Goal: Task Accomplishment & Management: Manage account settings

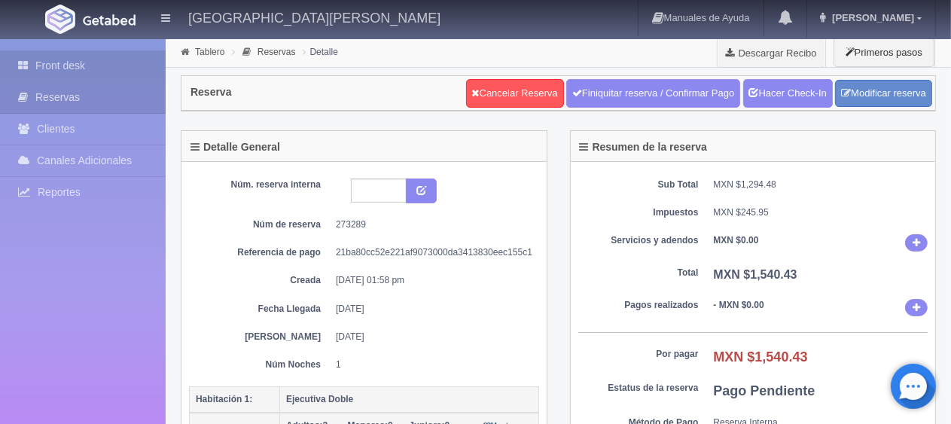
click at [81, 56] on link "Front desk" at bounding box center [83, 65] width 166 height 31
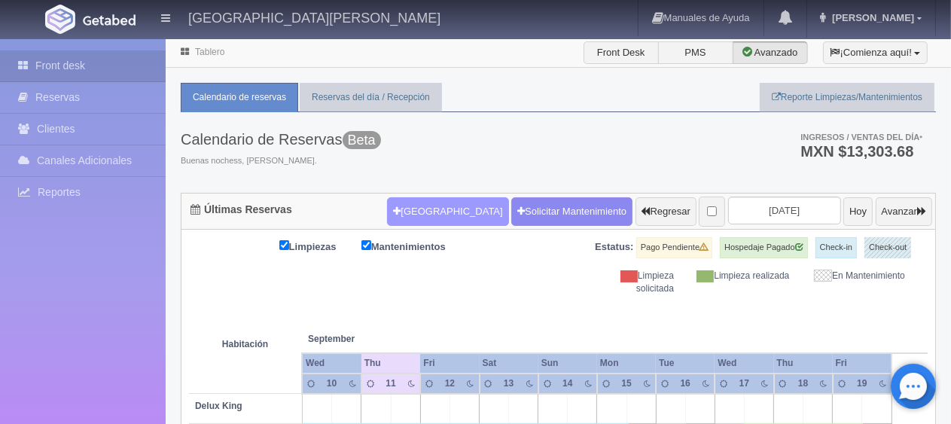
click at [419, 212] on button "Nueva Reserva" at bounding box center [447, 211] width 121 height 29
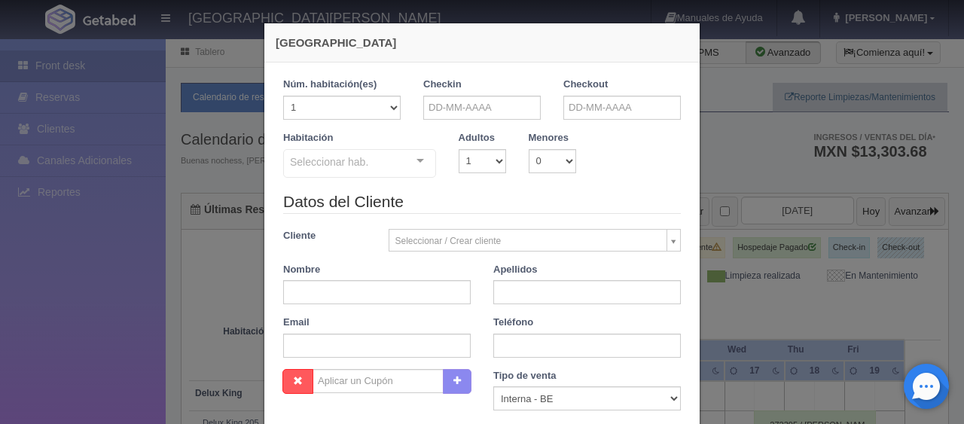
checkbox input "false"
click at [436, 107] on input "text" at bounding box center [481, 108] width 117 height 24
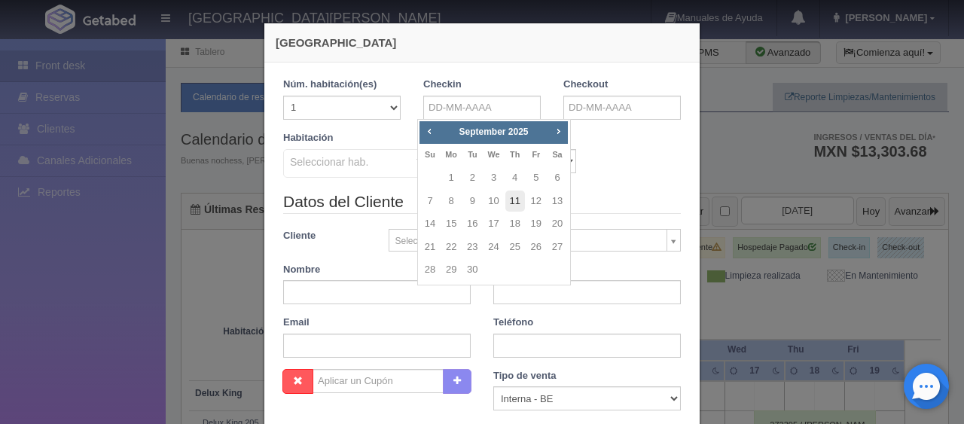
click at [511, 200] on link "11" at bounding box center [515, 202] width 20 height 22
type input "[DATE]"
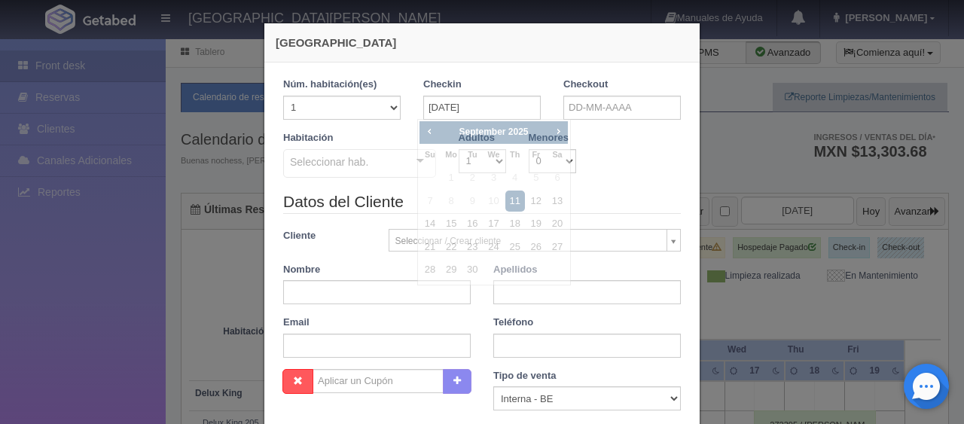
checkbox input "false"
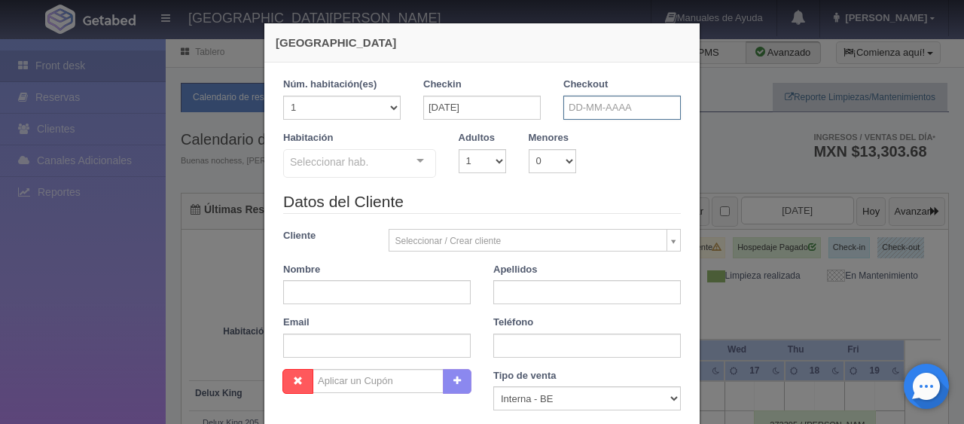
click at [605, 108] on input "text" at bounding box center [621, 108] width 117 height 24
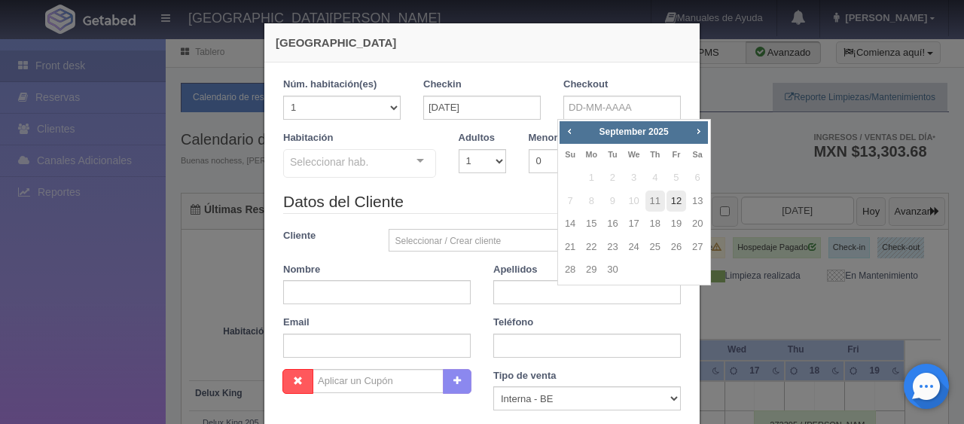
click at [678, 200] on link "12" at bounding box center [676, 202] width 20 height 22
type input "12-09-2025"
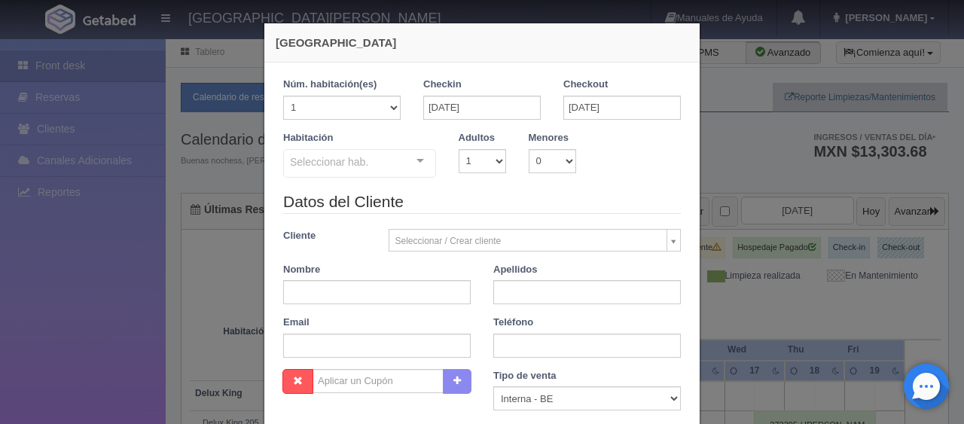
checkbox input "false"
click at [488, 157] on select "1 2 3 4 5 6 7 8 9 10" at bounding box center [482, 161] width 47 height 24
select select "3"
click at [459, 149] on select "1 2 3 4 5 6 7 8 9 10" at bounding box center [482, 161] width 47 height 24
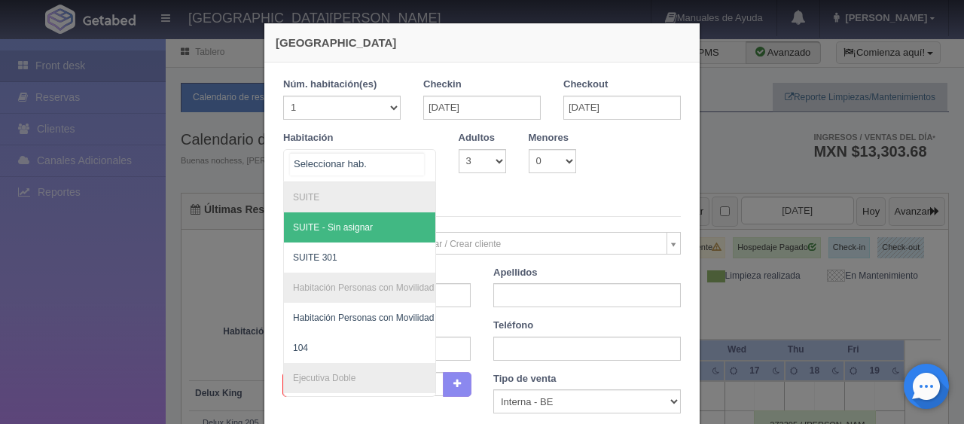
click at [414, 157] on div at bounding box center [420, 161] width 30 height 23
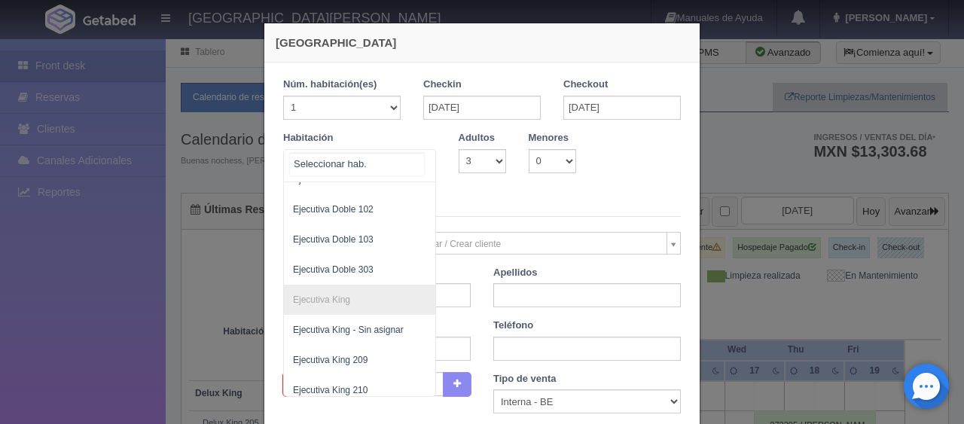
scroll to position [251, 0]
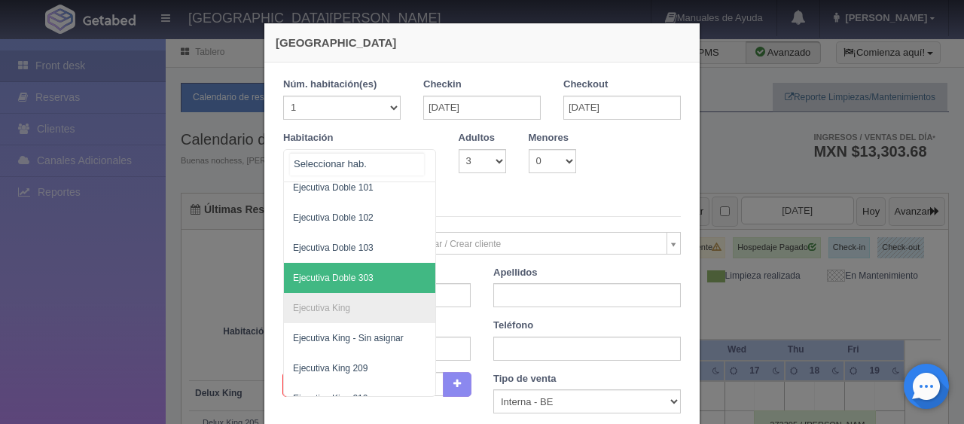
click at [411, 266] on span "Ejecutiva Doble 303" at bounding box center [410, 278] width 253 height 30
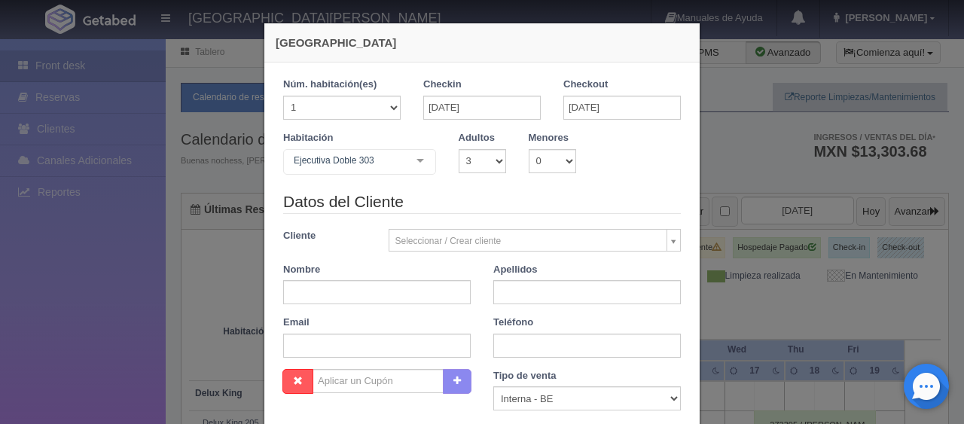
checkbox input "false"
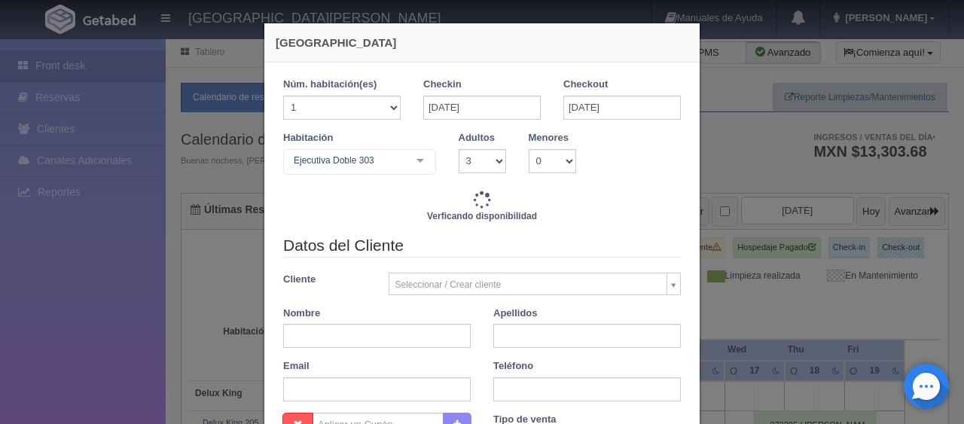
type input "1759.00"
checkbox input "false"
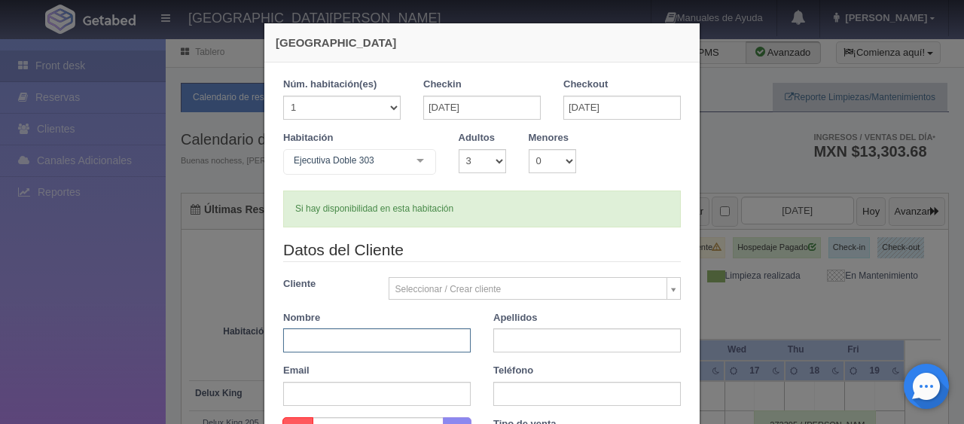
click at [389, 342] on input "text" at bounding box center [376, 340] width 187 height 24
type input "Lorena"
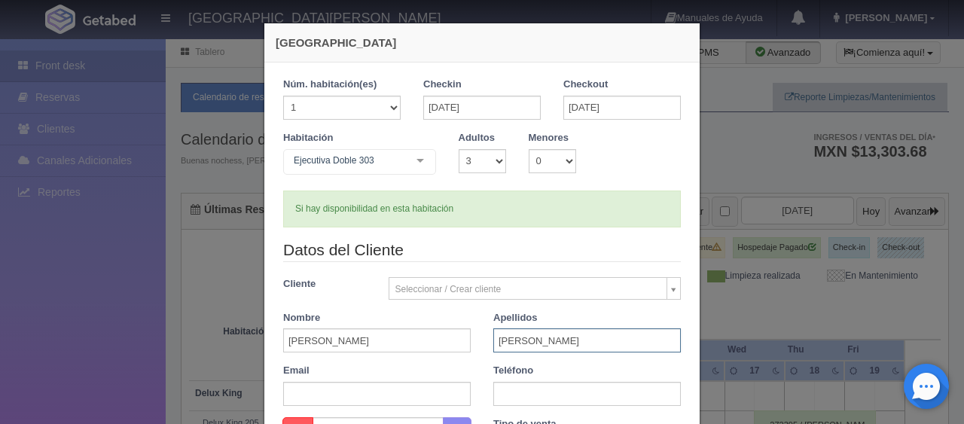
type input "Mendoza Olivas"
click at [508, 392] on input "text" at bounding box center [586, 394] width 187 height 24
paste input "5563694343"
type input "5563694343"
click at [471, 369] on div "Email" at bounding box center [377, 385] width 210 height 42
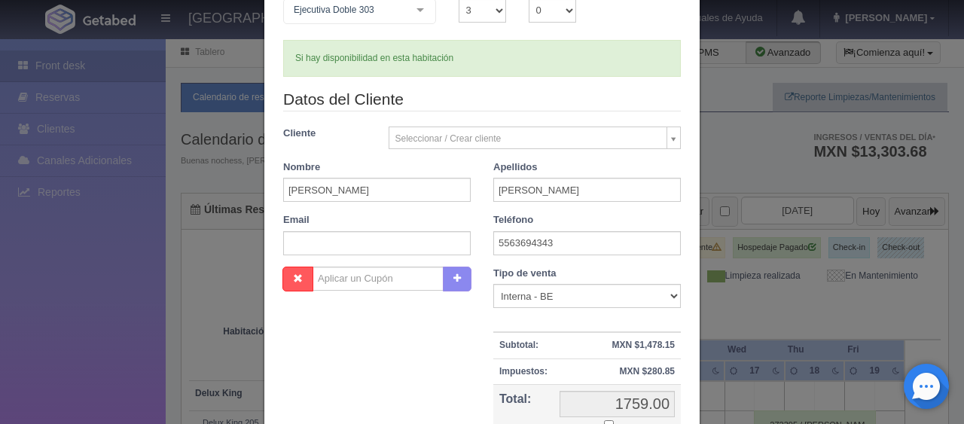
scroll to position [226, 0]
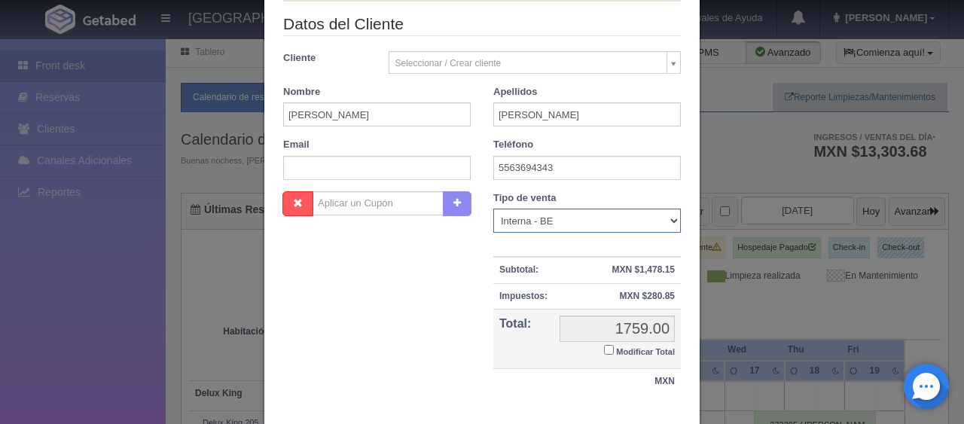
click at [618, 223] on select "Correo Electronico Interna - BE Llamada OTA Externa Otro WALK IN" at bounding box center [586, 221] width 187 height 24
select select "phone"
click at [493, 209] on select "Correo Electronico Interna - BE Llamada OTA Externa Otro WALK IN" at bounding box center [586, 221] width 187 height 24
click at [604, 350] on input "Modificar Total" at bounding box center [609, 350] width 10 height 10
checkbox input "true"
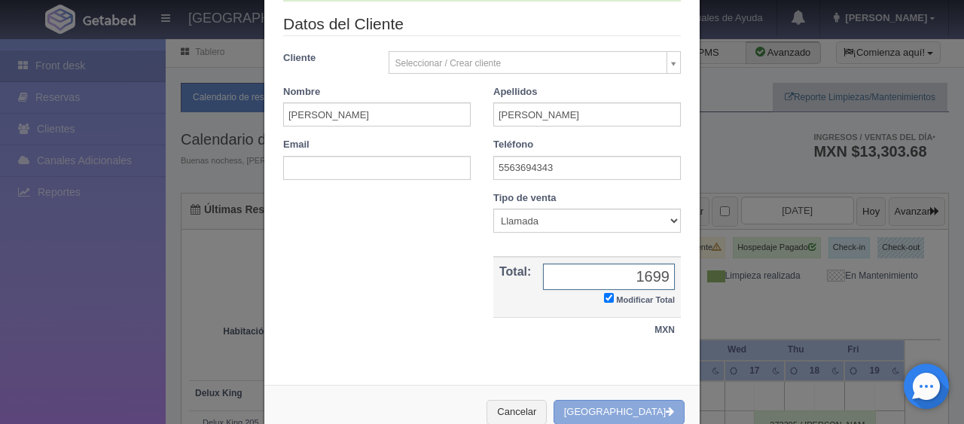
type input "1699"
click at [618, 403] on button "[GEOGRAPHIC_DATA]" at bounding box center [618, 412] width 131 height 25
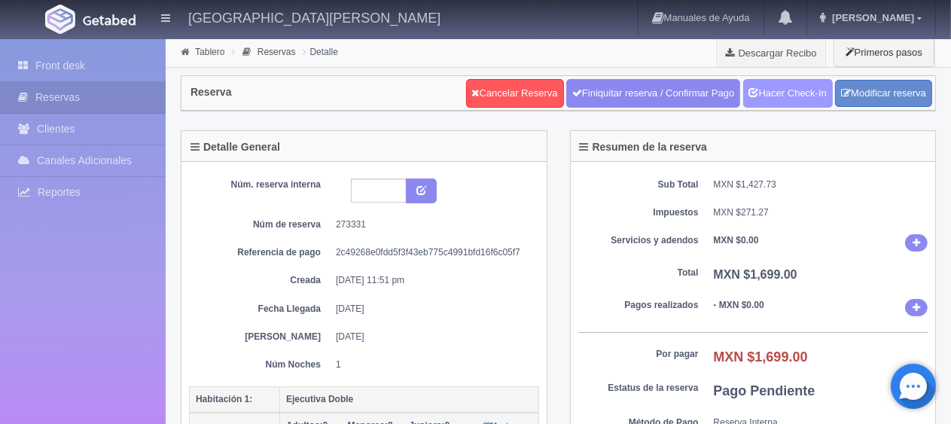
click at [773, 86] on link "Hacer Check-In" at bounding box center [788, 93] width 90 height 29
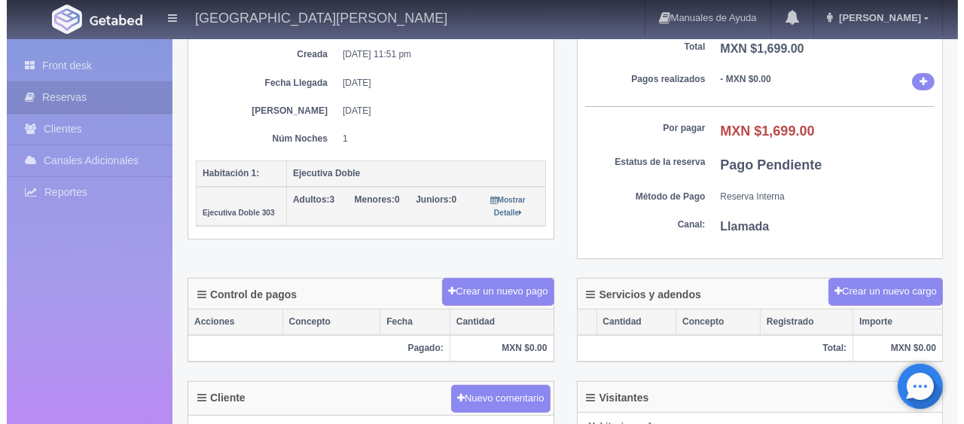
scroll to position [301, 0]
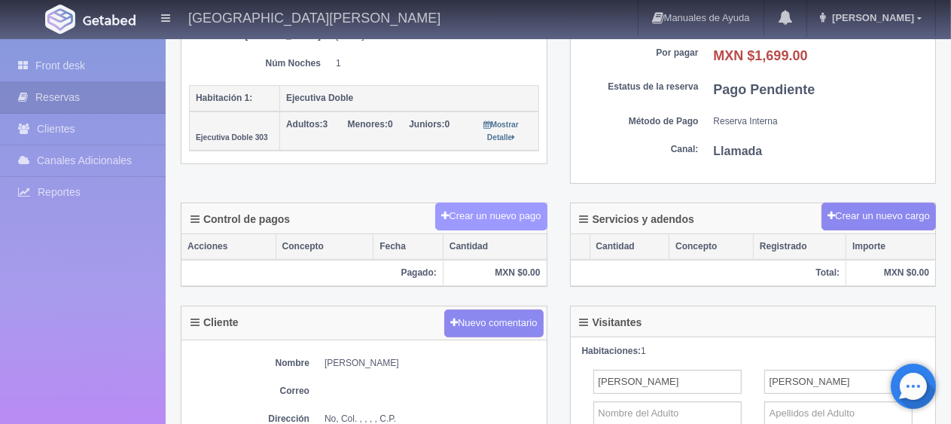
click at [528, 215] on button "Crear un nuevo pago" at bounding box center [490, 217] width 111 height 28
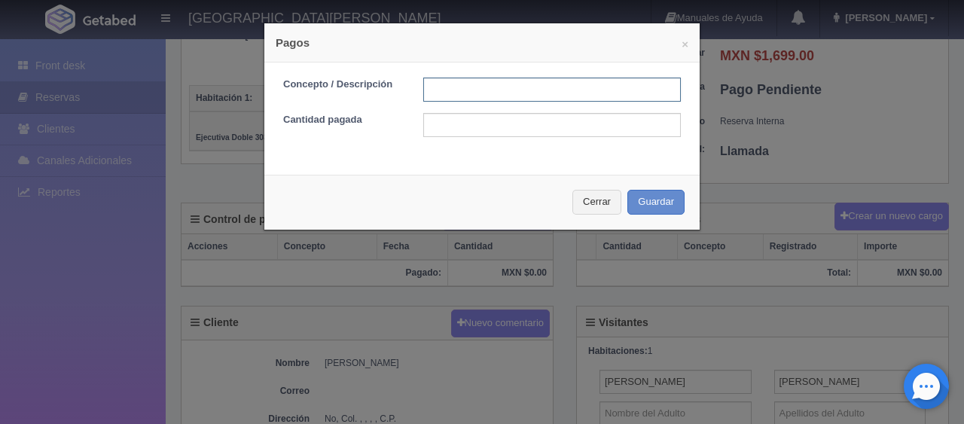
click at [473, 96] on input "text" at bounding box center [552, 90] width 258 height 24
type input "Descuento"
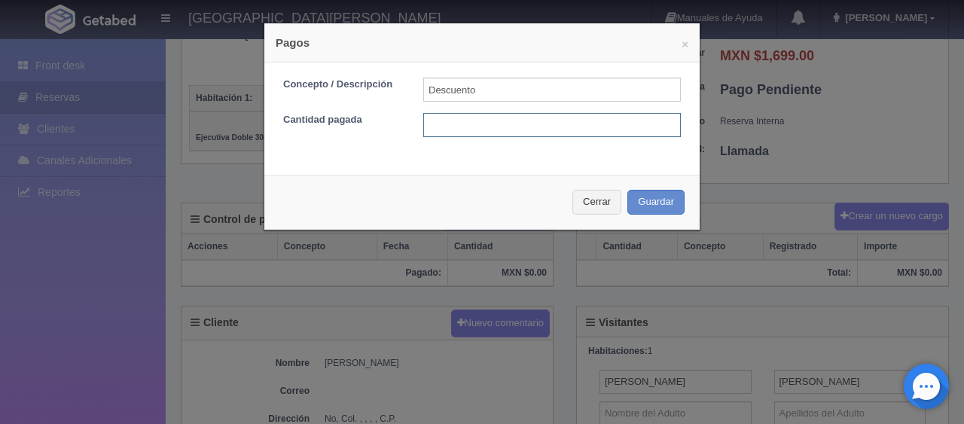
click at [480, 120] on input "text" at bounding box center [552, 125] width 258 height 24
type input "100"
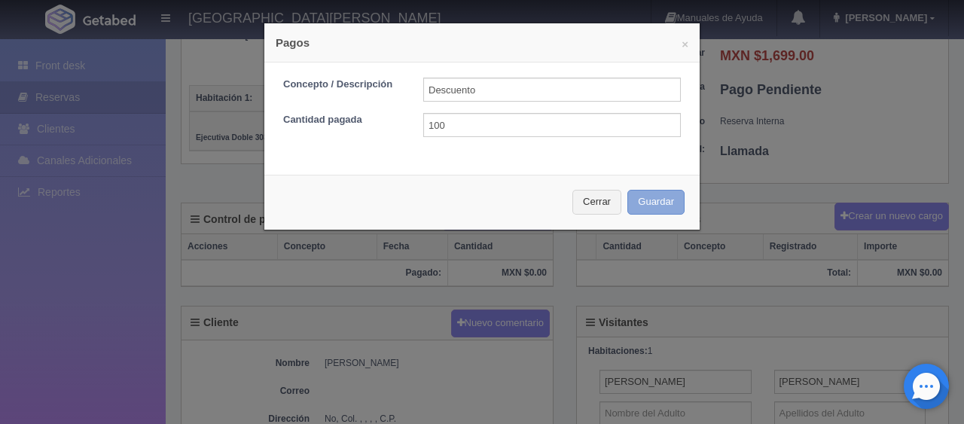
click at [638, 203] on button "Guardar" at bounding box center [655, 202] width 57 height 25
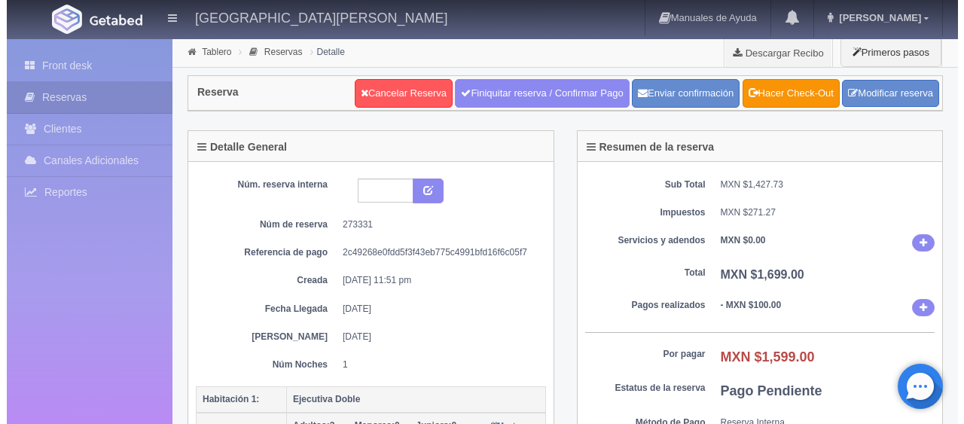
scroll to position [301, 0]
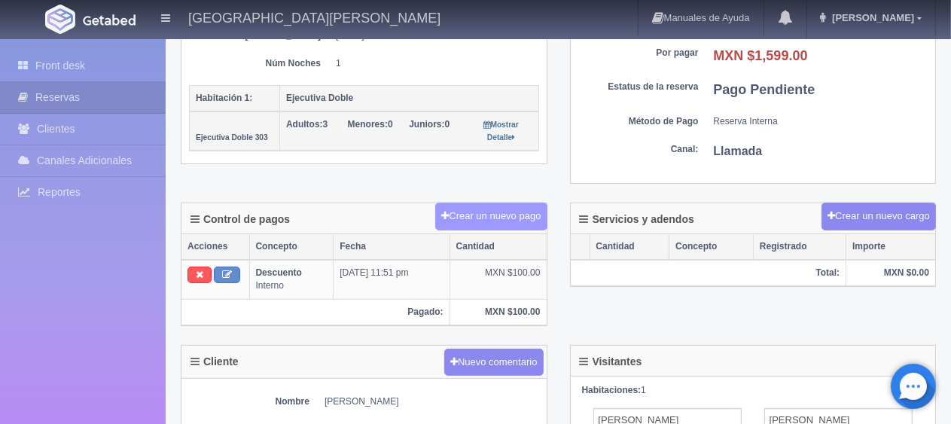
click at [515, 224] on button "Crear un nuevo pago" at bounding box center [490, 217] width 111 height 28
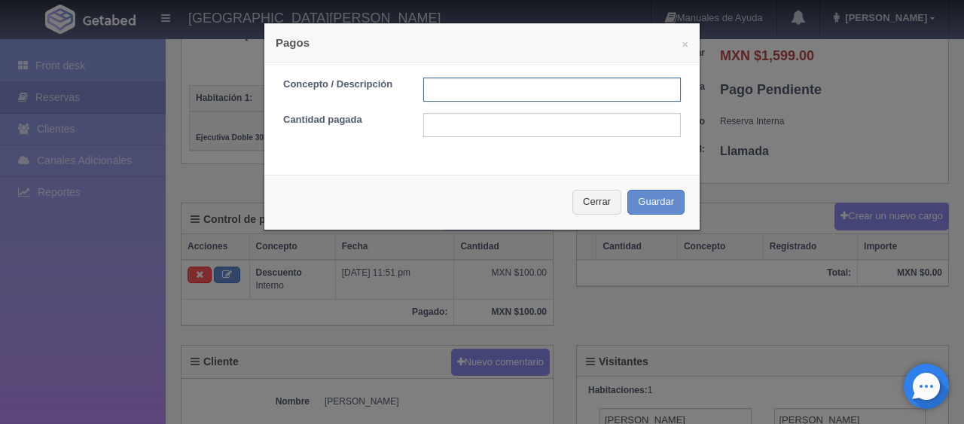
click at [489, 93] on input "text" at bounding box center [552, 90] width 258 height 24
type input "Total Efectivo"
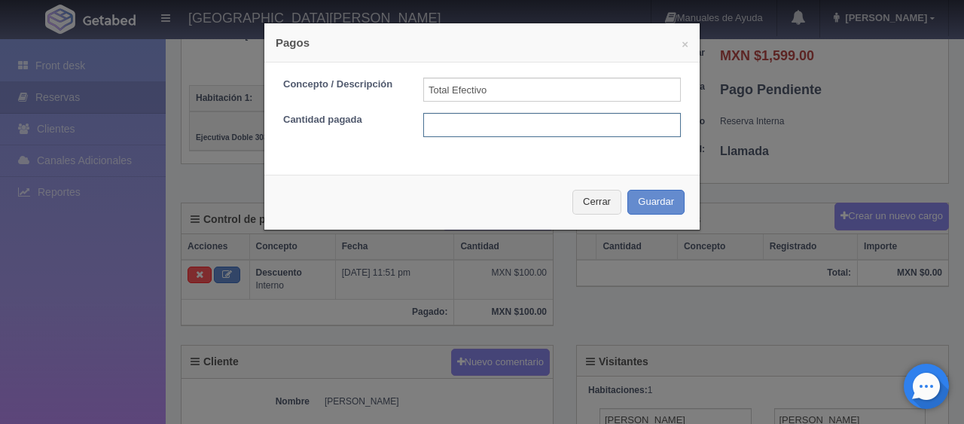
click at [509, 122] on input "text" at bounding box center [552, 125] width 258 height 24
type input "1599"
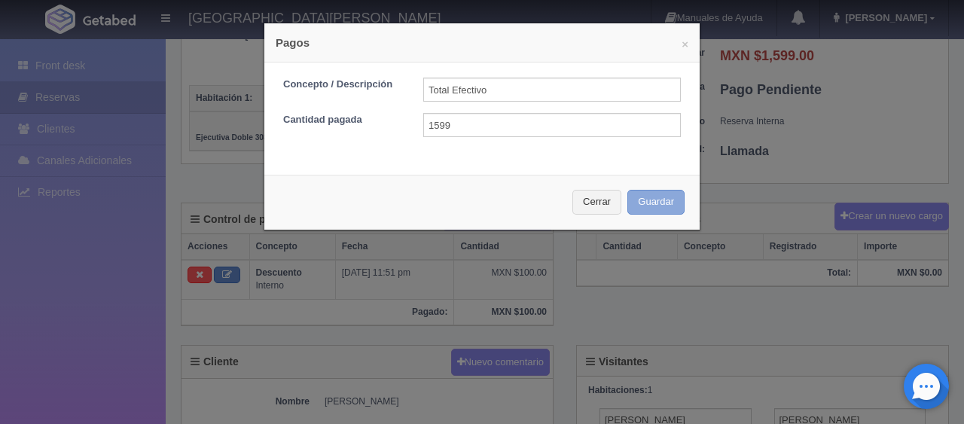
click at [643, 203] on button "Guardar" at bounding box center [655, 202] width 57 height 25
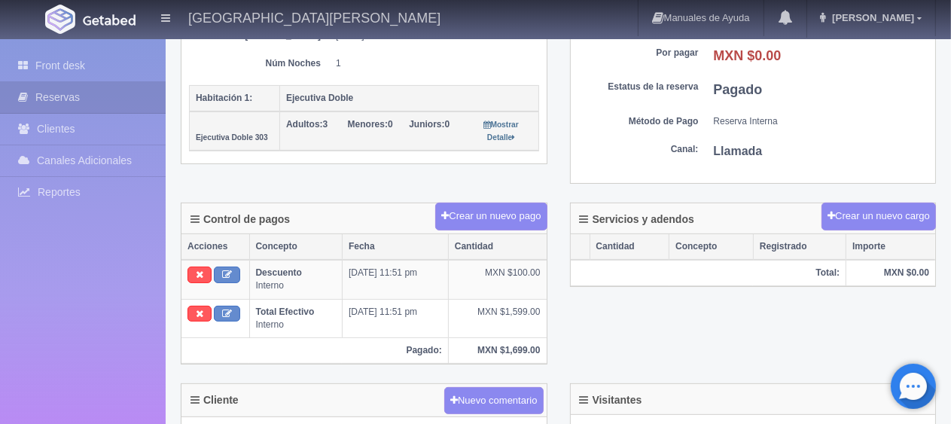
scroll to position [301, 0]
click at [59, 66] on link "Front desk" at bounding box center [83, 65] width 166 height 31
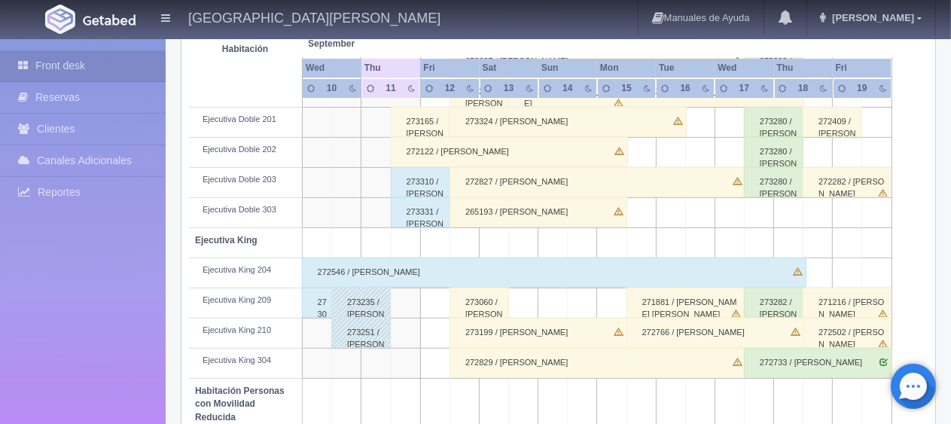
scroll to position [602, 0]
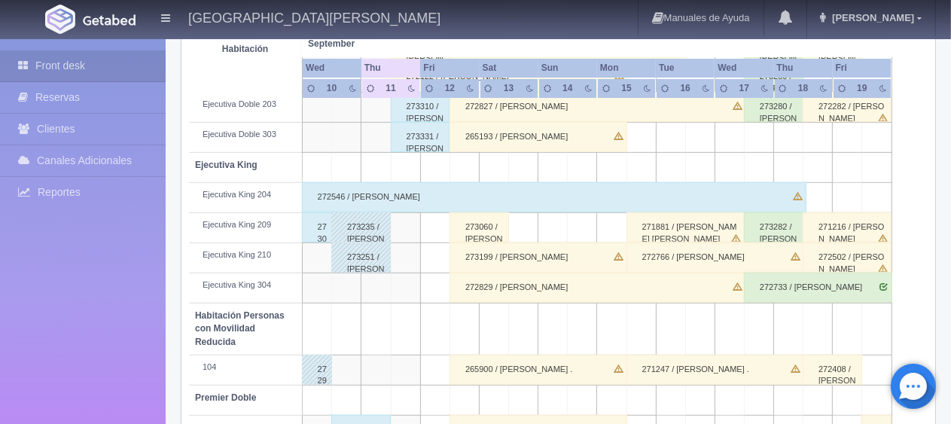
click at [315, 230] on div "273001 / Cesar Adrian Vazquez" at bounding box center [317, 227] width 30 height 30
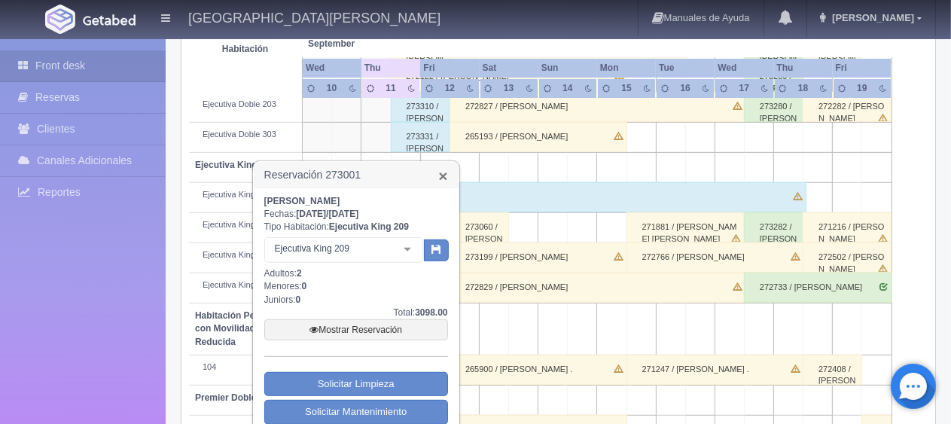
click at [440, 178] on link "×" at bounding box center [442, 176] width 9 height 16
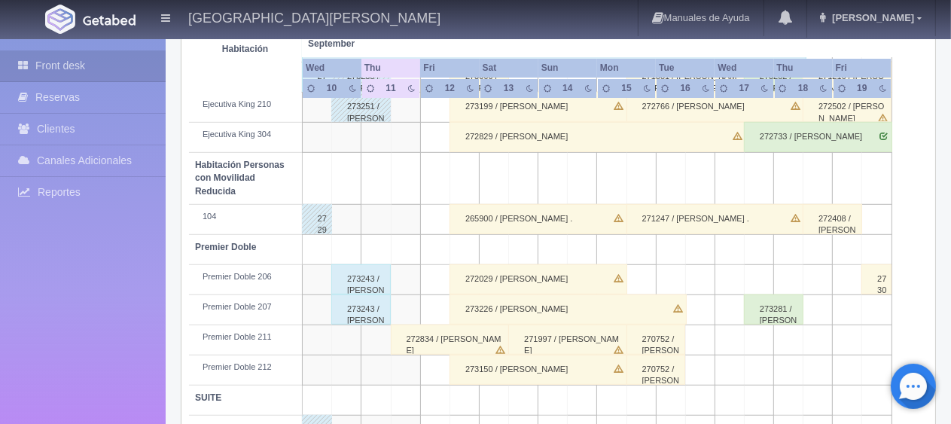
scroll to position [803, 0]
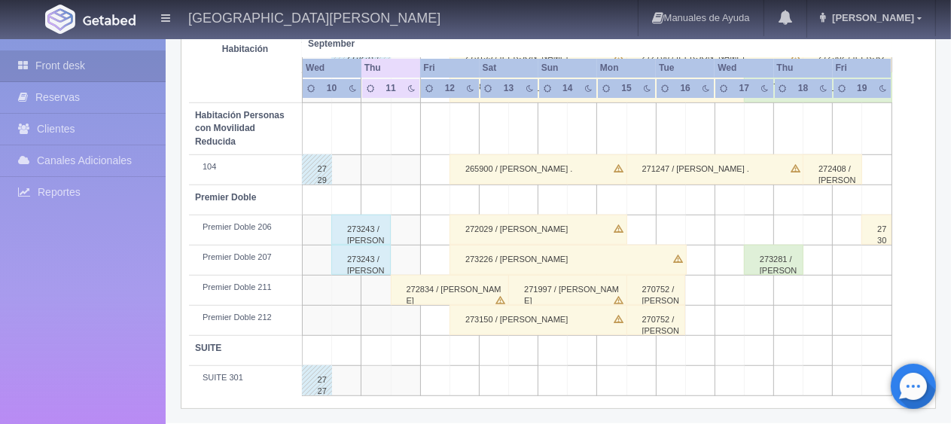
click at [350, 245] on div "273243 / Erika Rivas" at bounding box center [360, 260] width 59 height 30
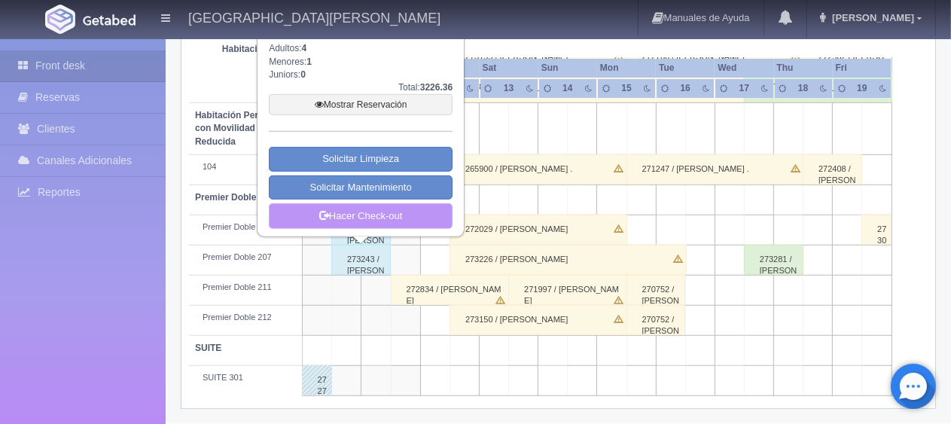
click at [358, 216] on link "Hacer Check-out" at bounding box center [361, 216] width 184 height 26
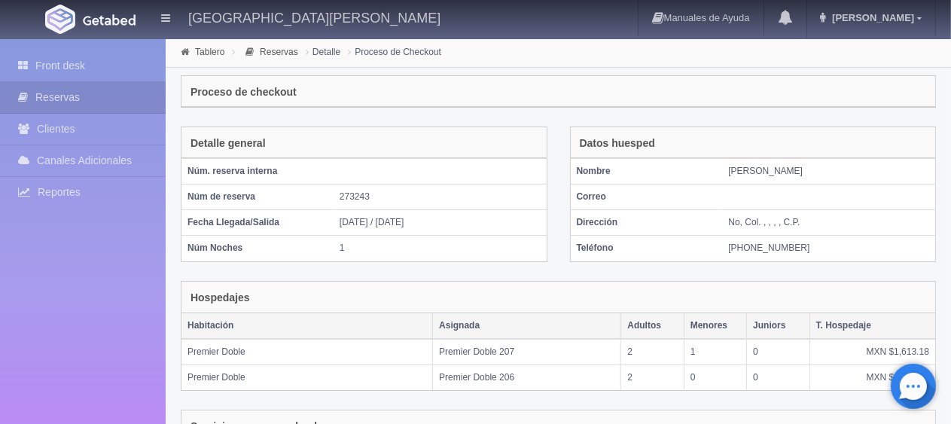
scroll to position [301, 0]
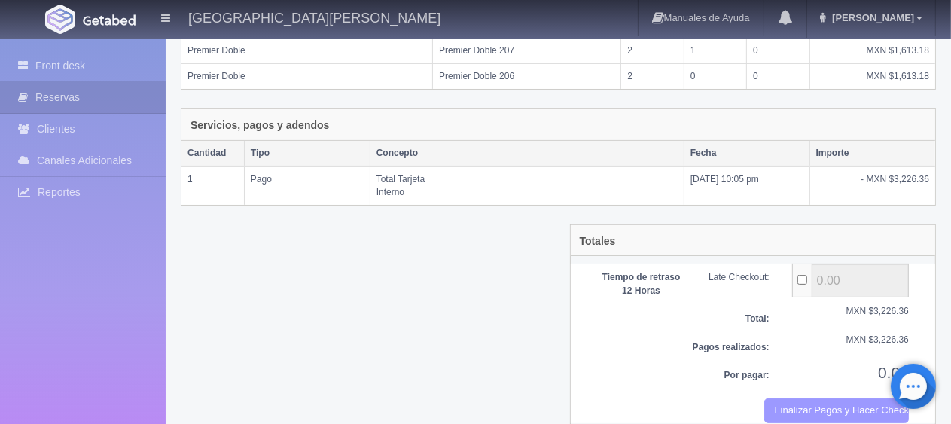
click at [783, 402] on button "Finalizar Pagos y Hacer Checkout" at bounding box center [836, 410] width 145 height 25
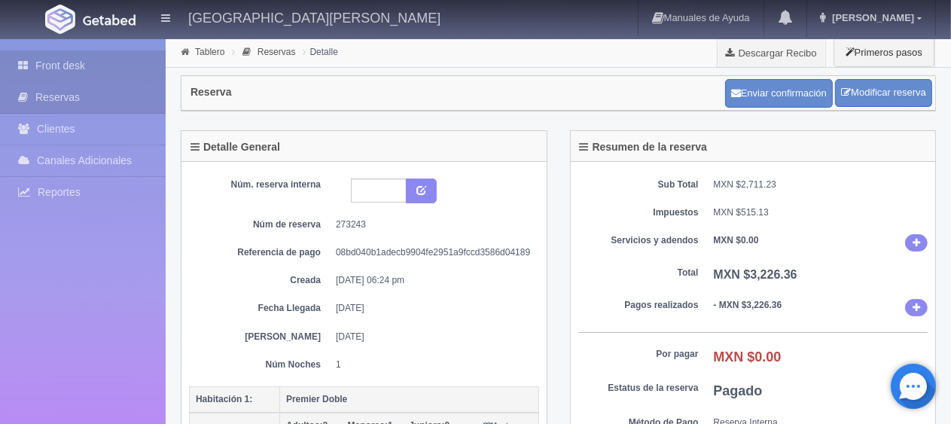
click at [49, 60] on link "Front desk" at bounding box center [83, 65] width 166 height 31
